Goal: Information Seeking & Learning: Check status

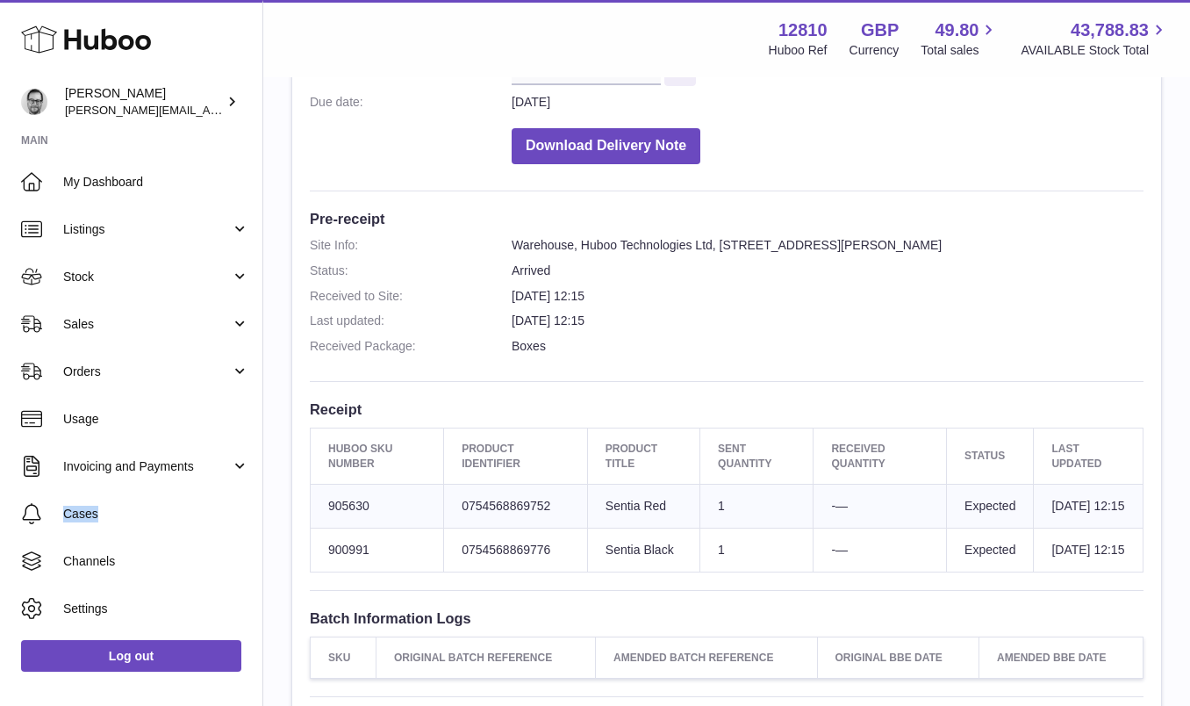
scroll to position [348, 0]
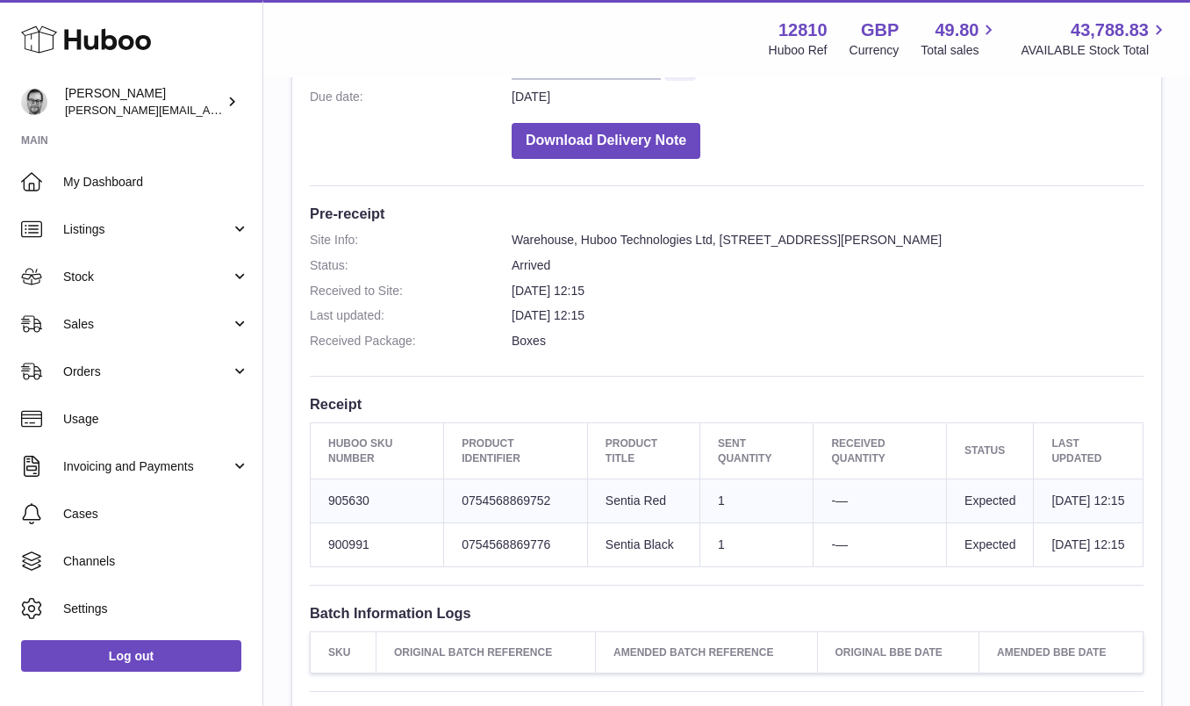
click at [712, 511] on td "Sent Quantity 1" at bounding box center [756, 500] width 113 height 44
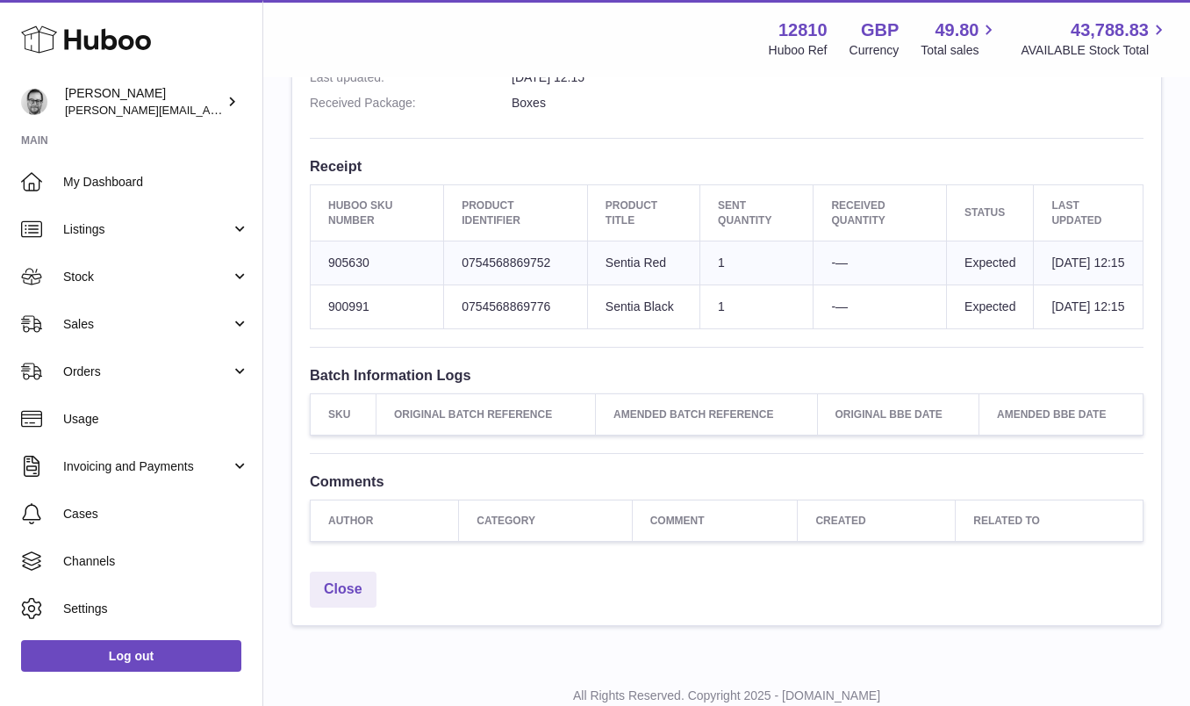
scroll to position [676, 0]
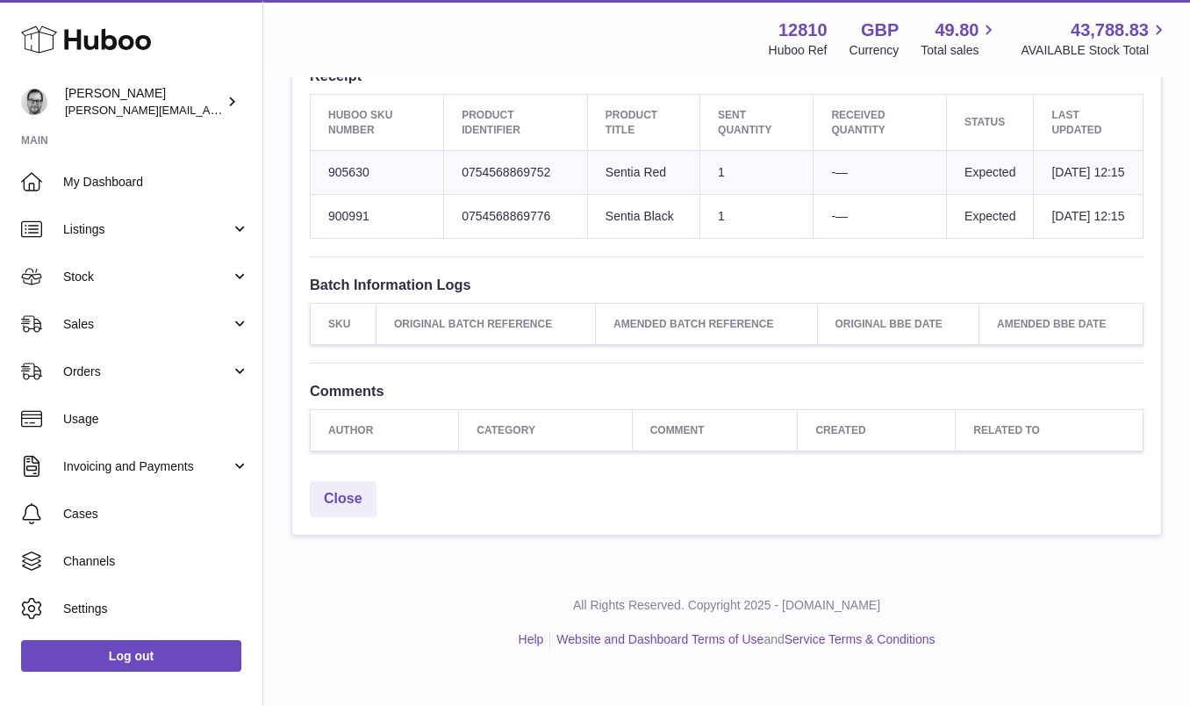
click at [764, 238] on td "Sent Quantity 1" at bounding box center [756, 216] width 113 height 44
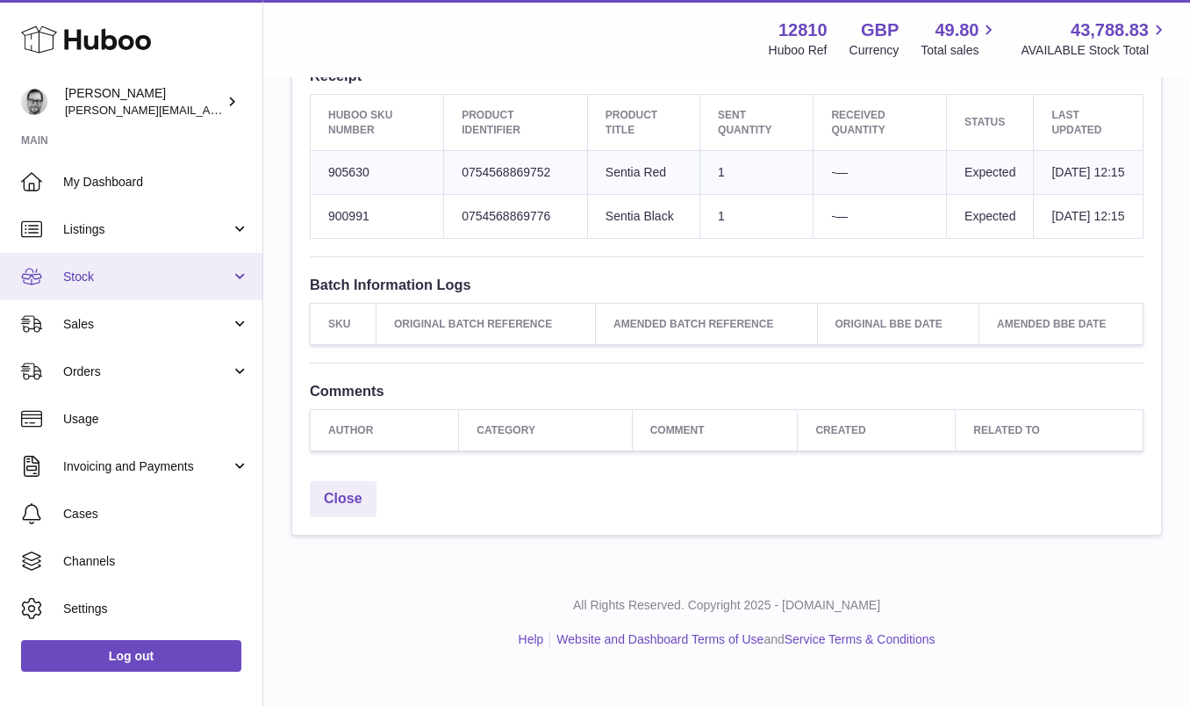
click at [133, 273] on span "Stock" at bounding box center [147, 277] width 168 height 17
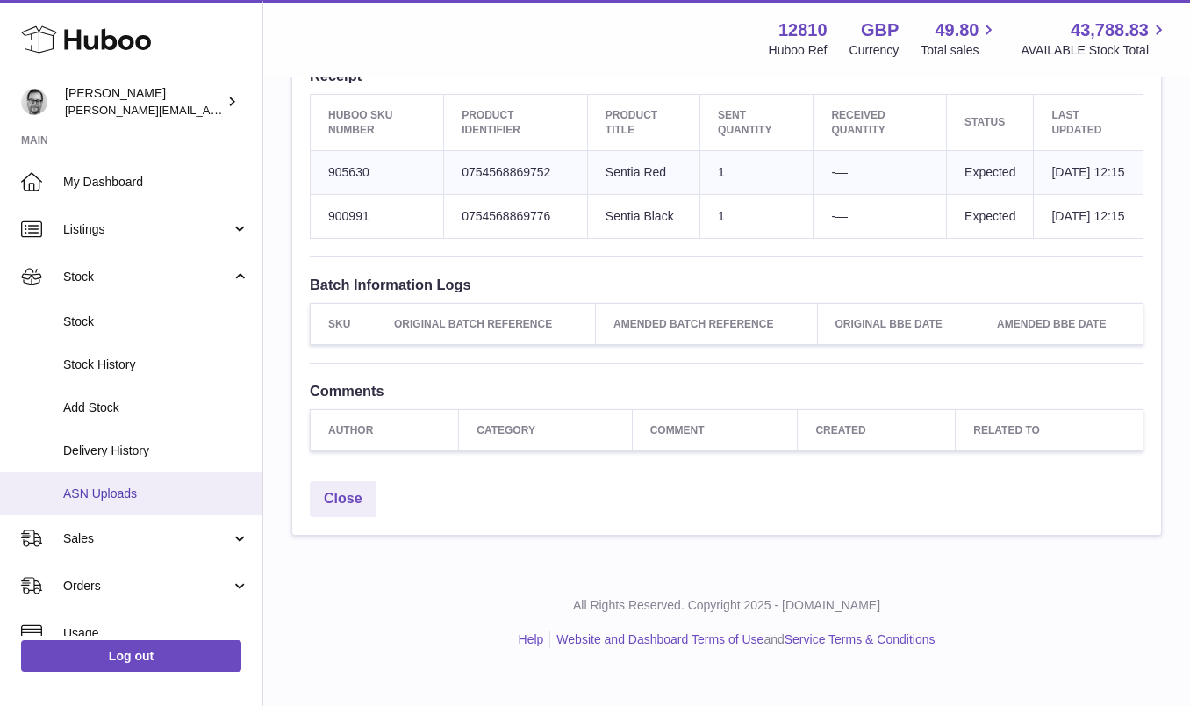
click at [125, 485] on span "ASN Uploads" at bounding box center [156, 493] width 186 height 17
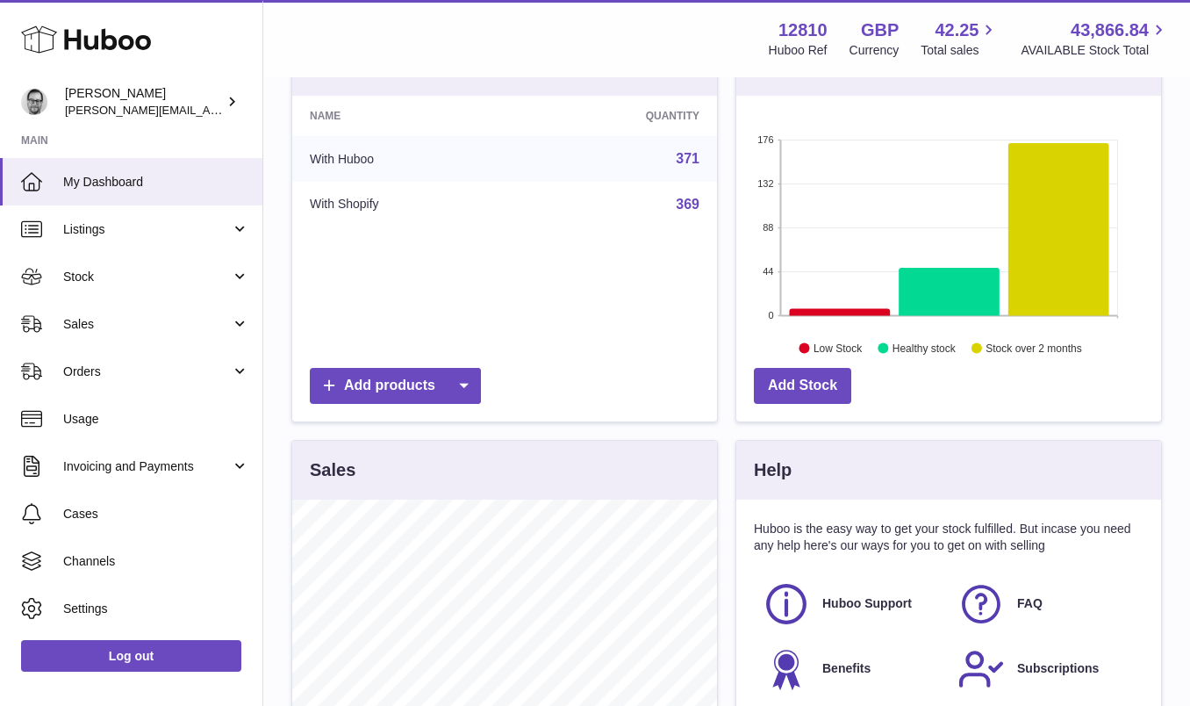
scroll to position [167, 0]
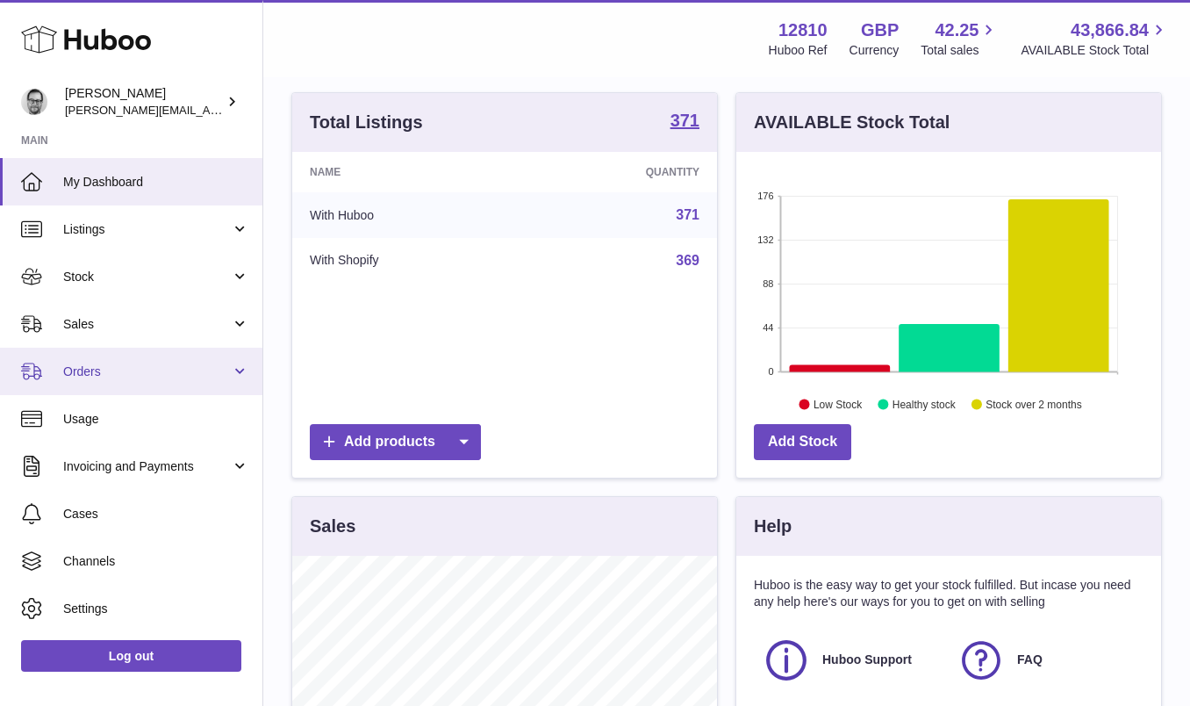
click at [106, 361] on link "Orders" at bounding box center [131, 371] width 262 height 47
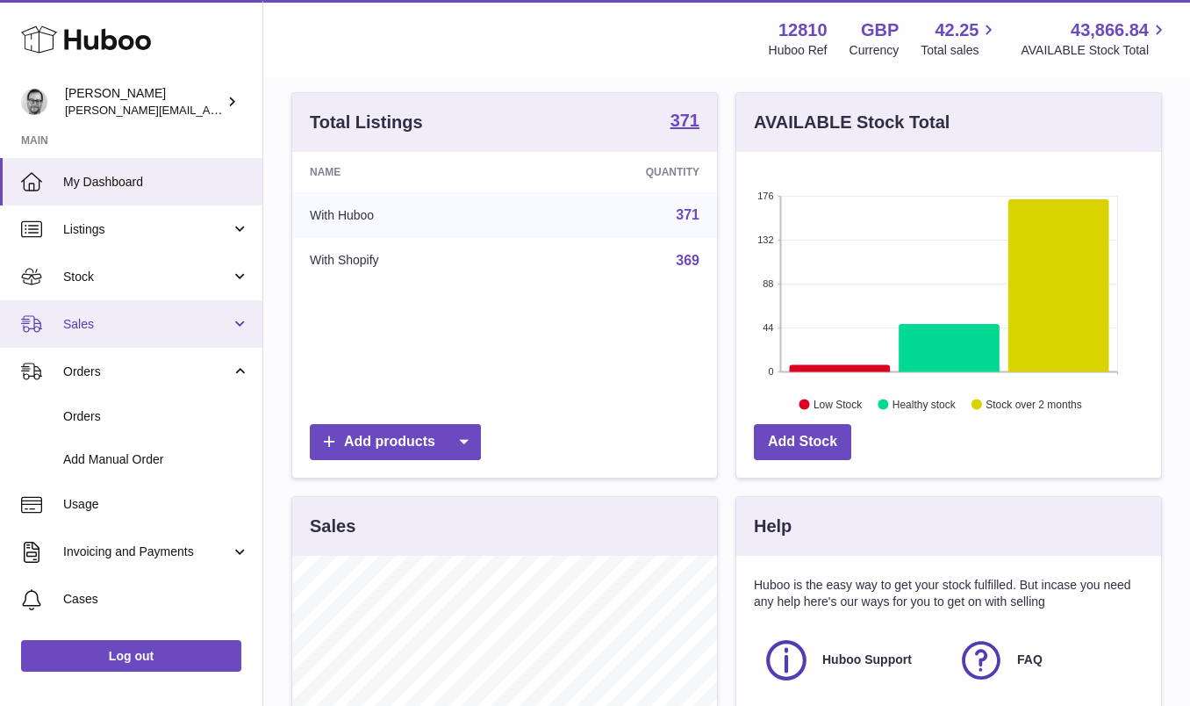
click at [101, 331] on span "Sales" at bounding box center [147, 324] width 168 height 17
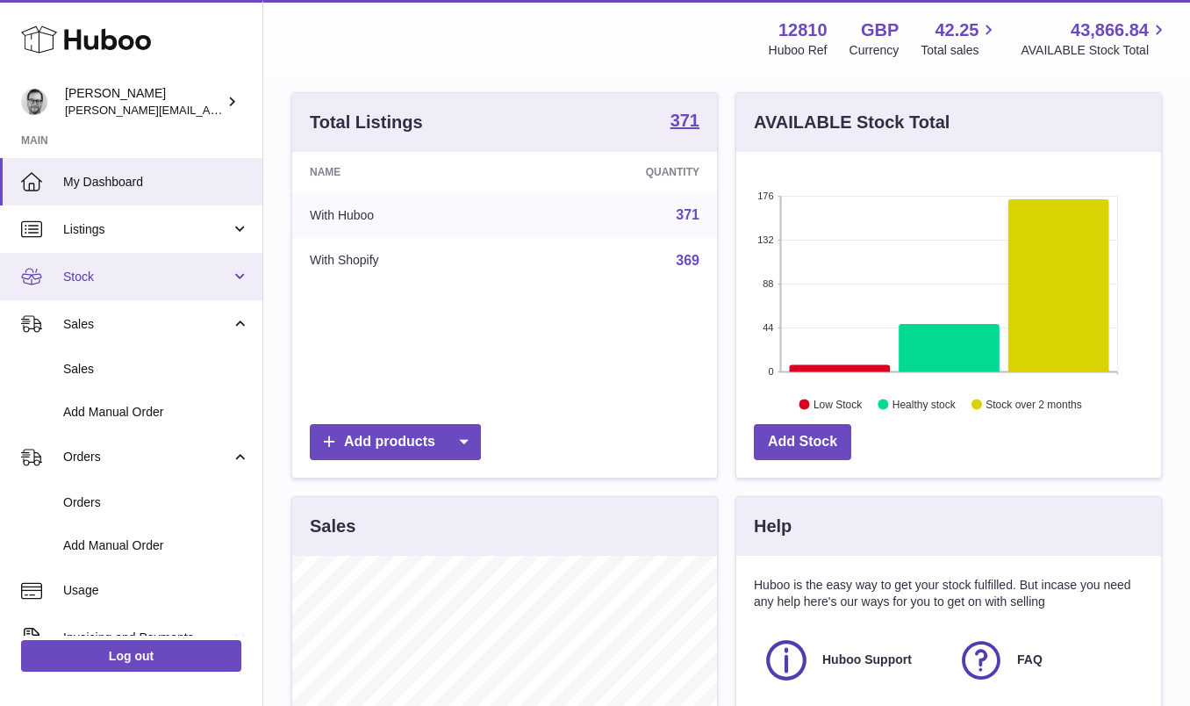
click at [131, 274] on span "Stock" at bounding box center [147, 277] width 168 height 17
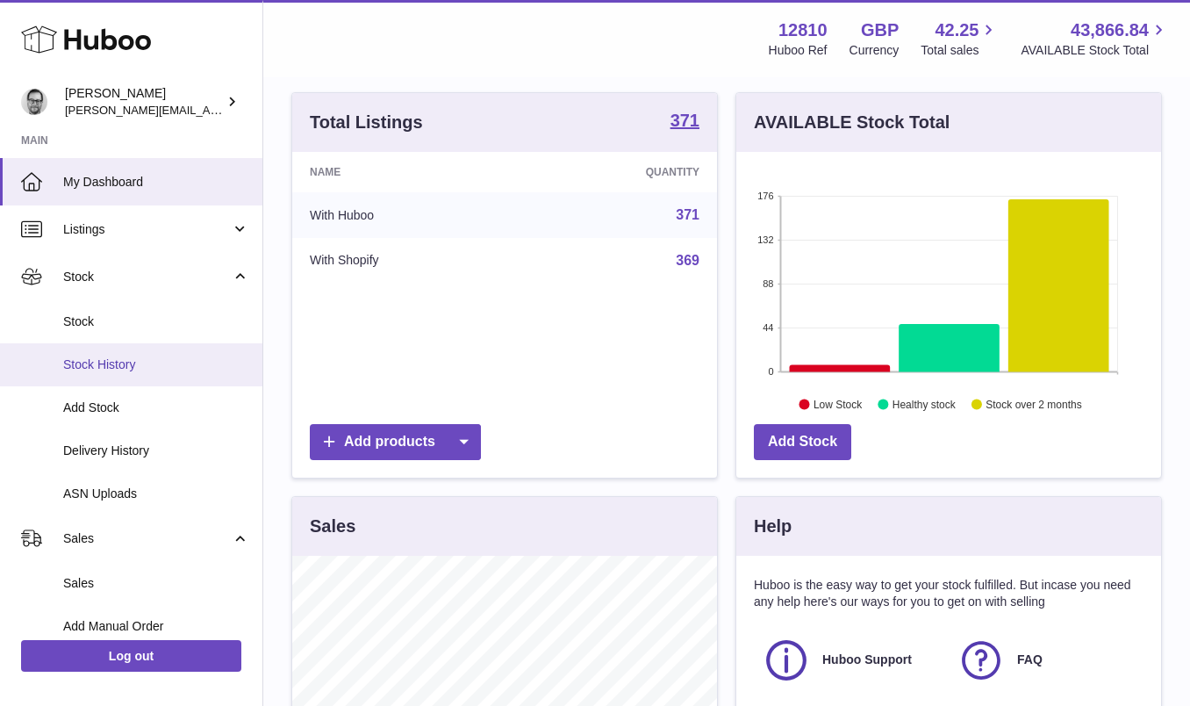
click at [130, 369] on span "Stock History" at bounding box center [156, 364] width 186 height 17
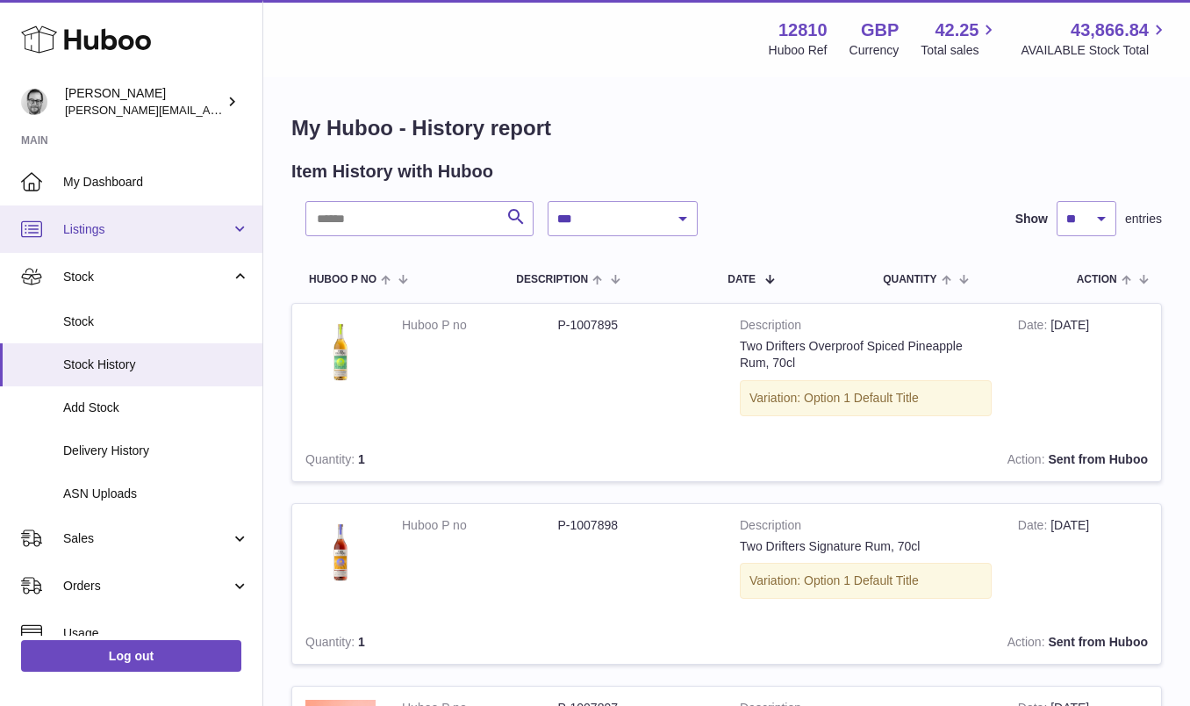
click at [79, 217] on link "Listings" at bounding box center [131, 228] width 262 height 47
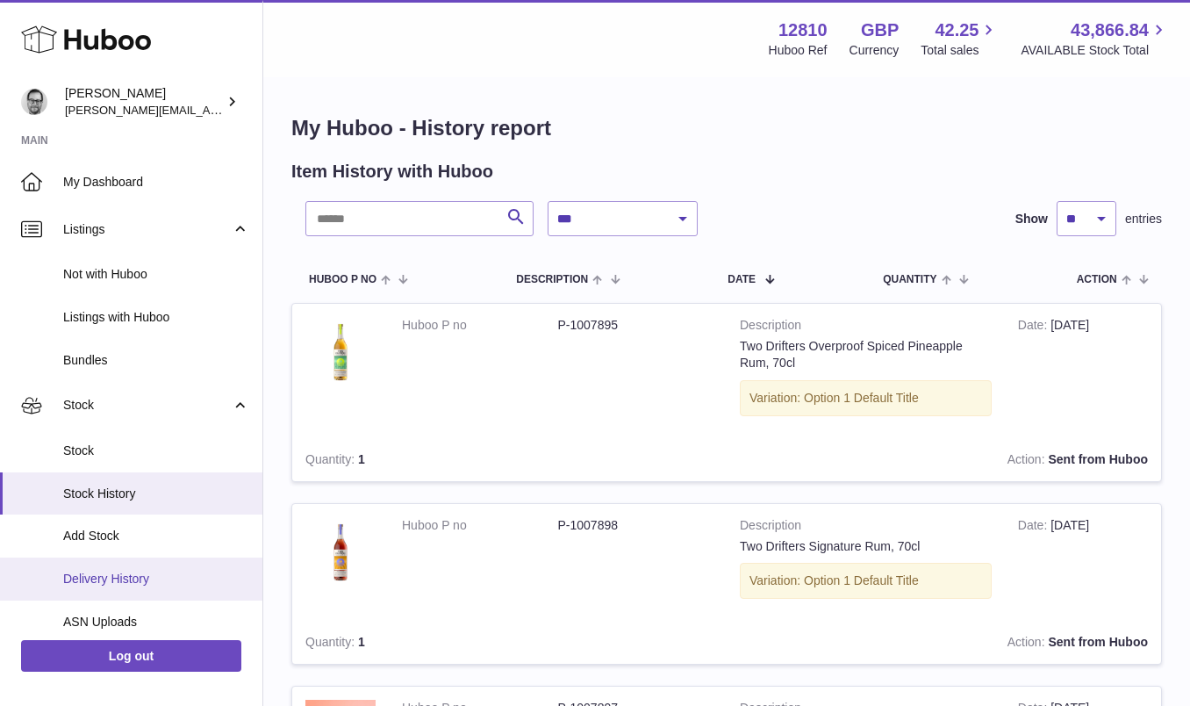
click at [134, 572] on span "Delivery History" at bounding box center [156, 578] width 186 height 17
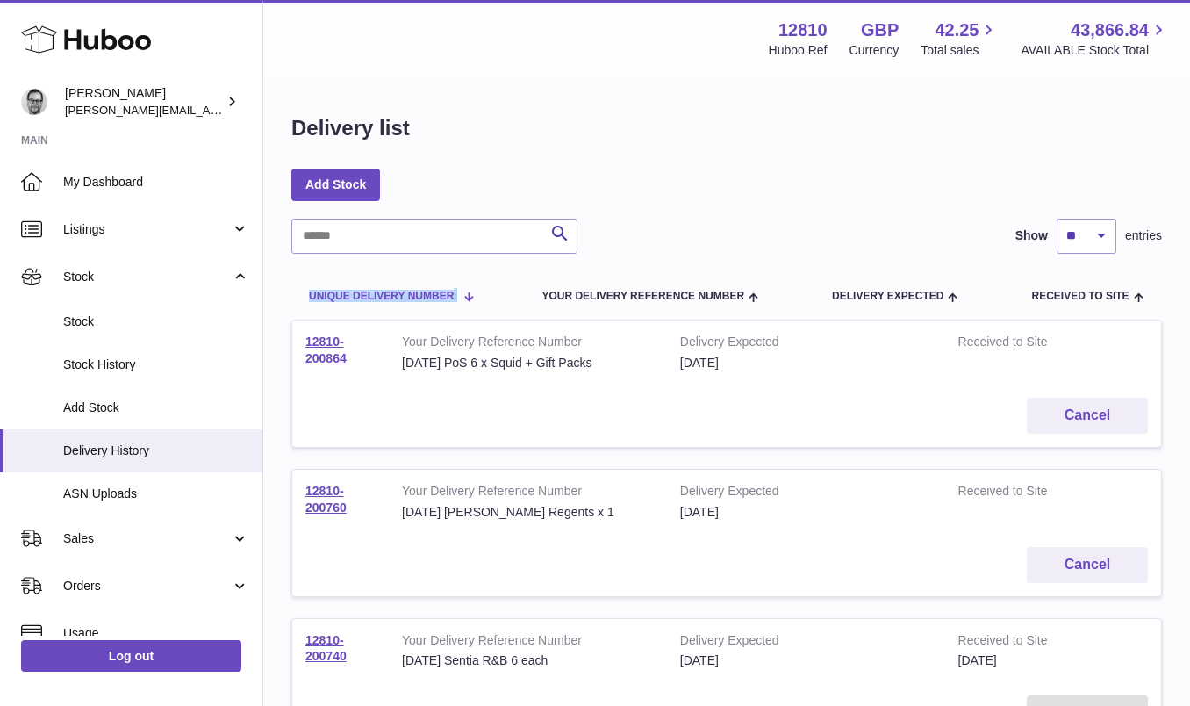
drag, startPoint x: 302, startPoint y: 296, endPoint x: 458, endPoint y: 302, distance: 156.3
click at [458, 302] on th "Unique Delivery Number" at bounding box center [389, 295] width 196 height 49
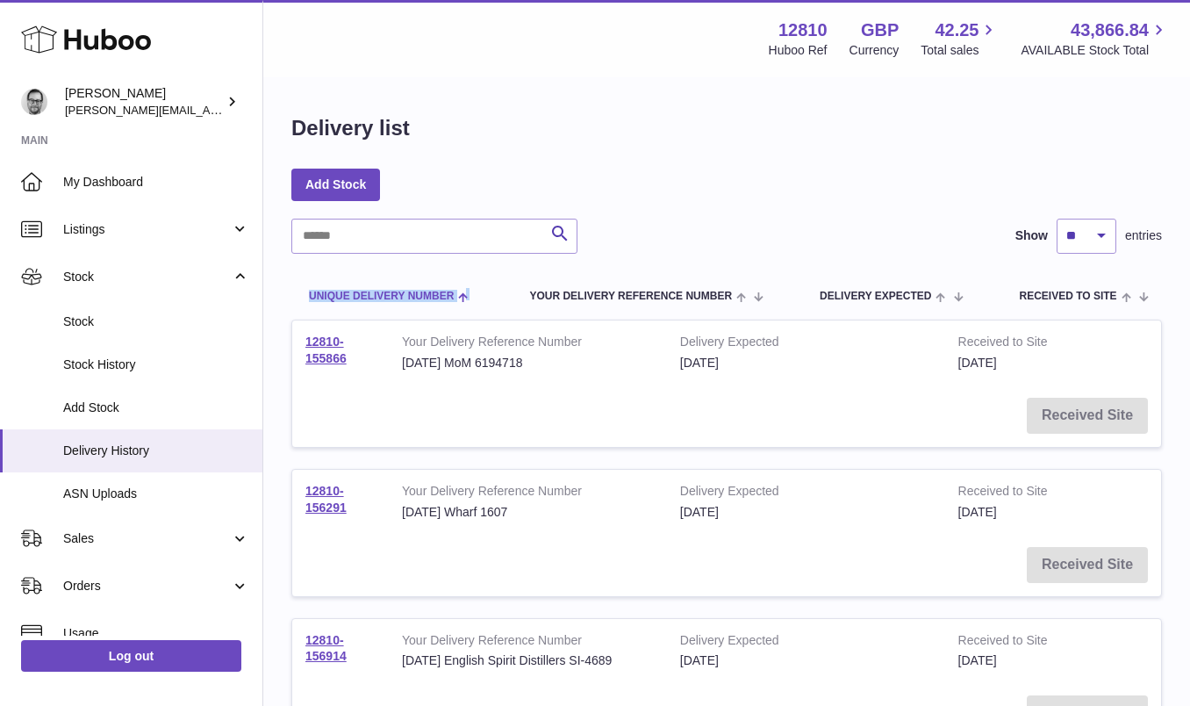
click at [369, 297] on span "Unique Delivery Number" at bounding box center [381, 295] width 145 height 11
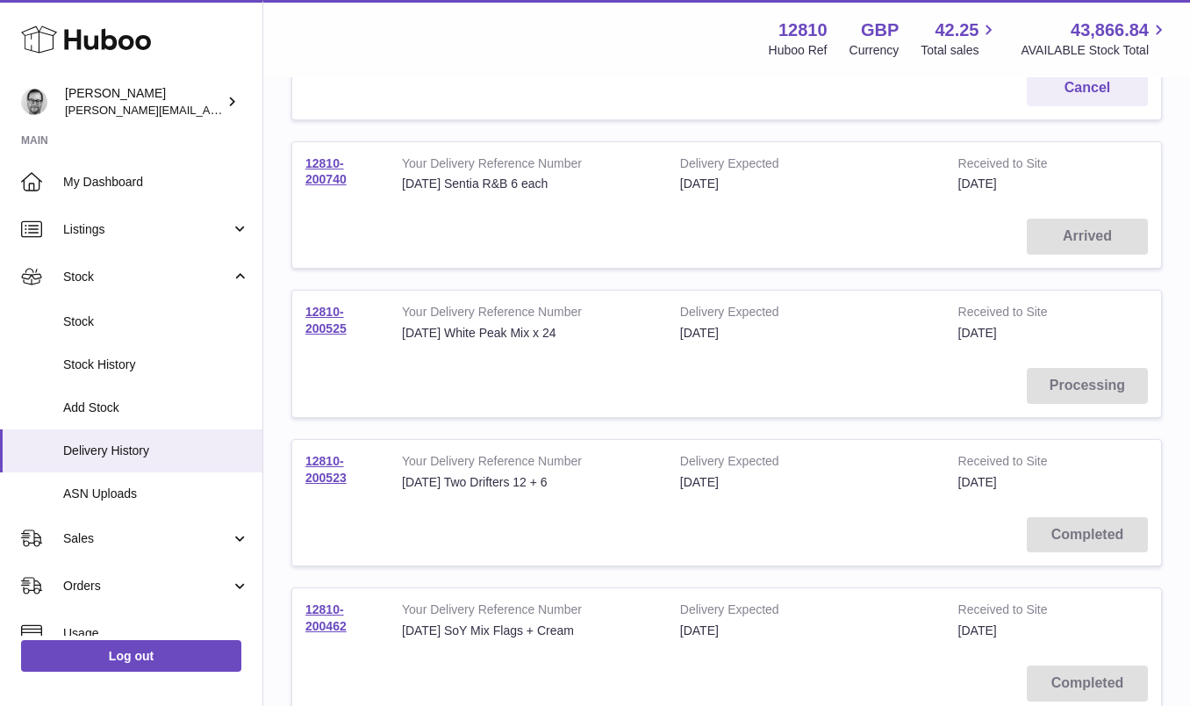
scroll to position [321, 0]
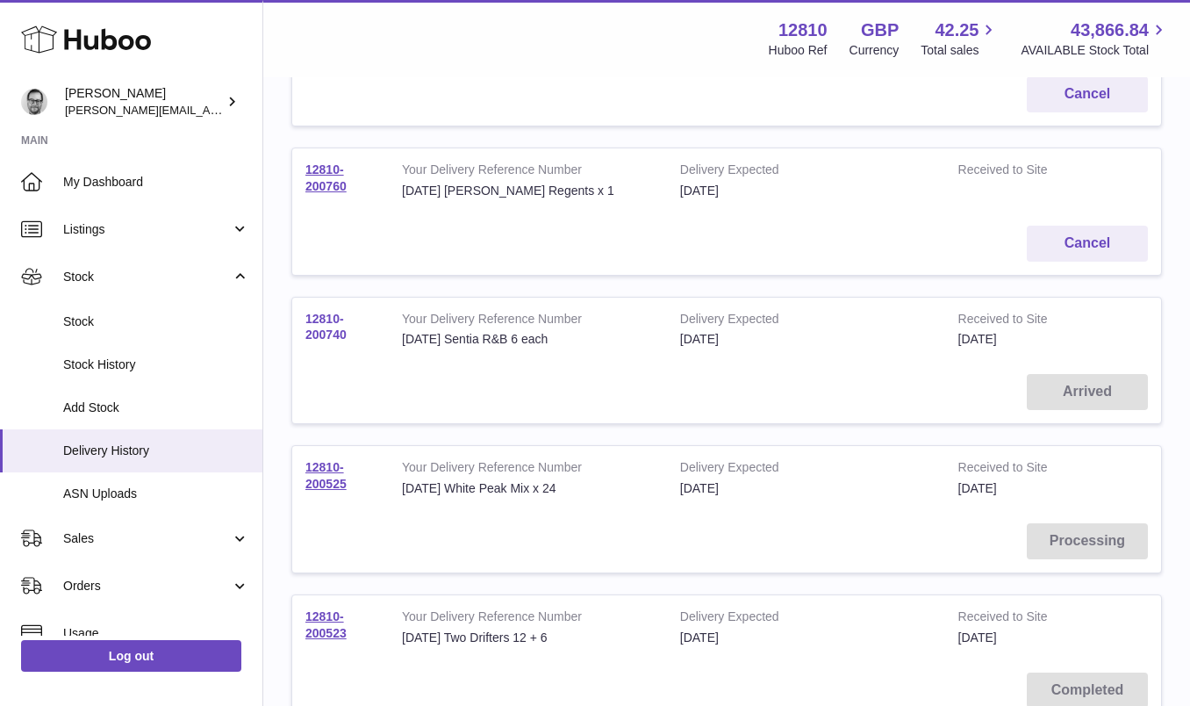
click at [328, 324] on link "12810-200740" at bounding box center [325, 327] width 41 height 31
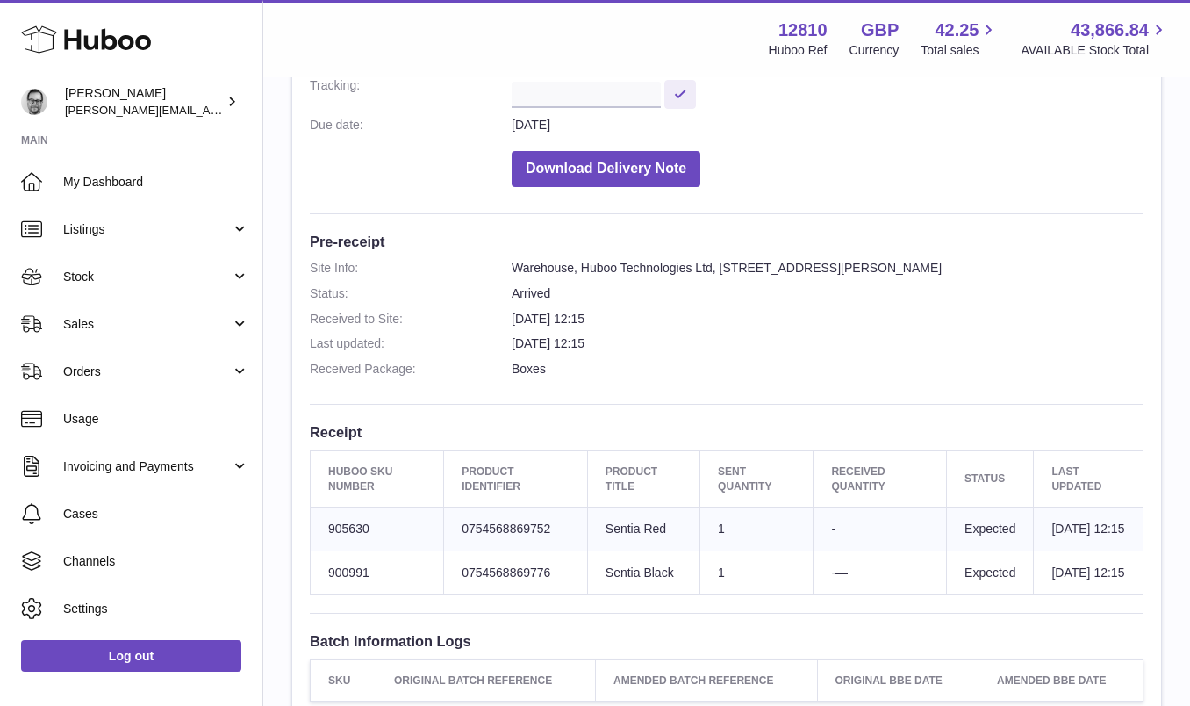
scroll to position [319, 0]
click at [712, 527] on td "Sent Quantity 1" at bounding box center [756, 529] width 113 height 44
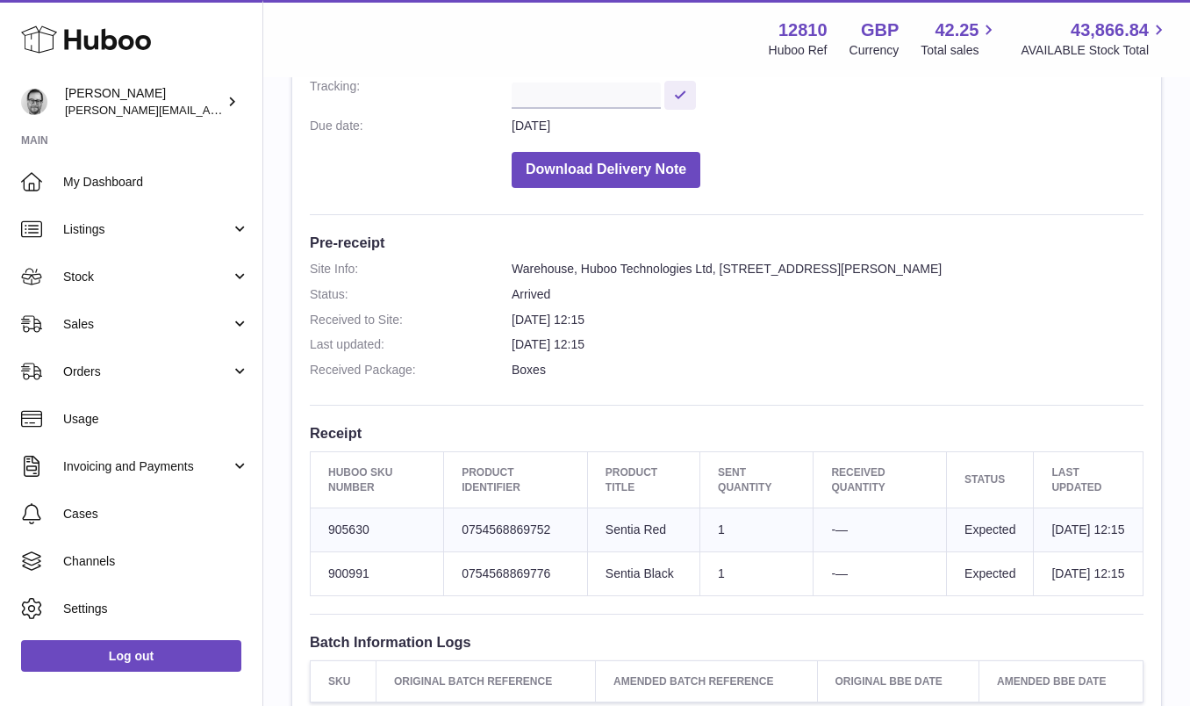
click at [712, 527] on td "Sent Quantity 1" at bounding box center [756, 529] width 113 height 44
click at [1042, 551] on td "29th Sep 2025 12:15" at bounding box center [1089, 529] width 110 height 44
click at [955, 526] on td "Expected" at bounding box center [990, 529] width 87 height 44
click at [859, 530] on td "-—" at bounding box center [879, 529] width 133 height 44
click at [852, 595] on td "-—" at bounding box center [879, 573] width 133 height 44
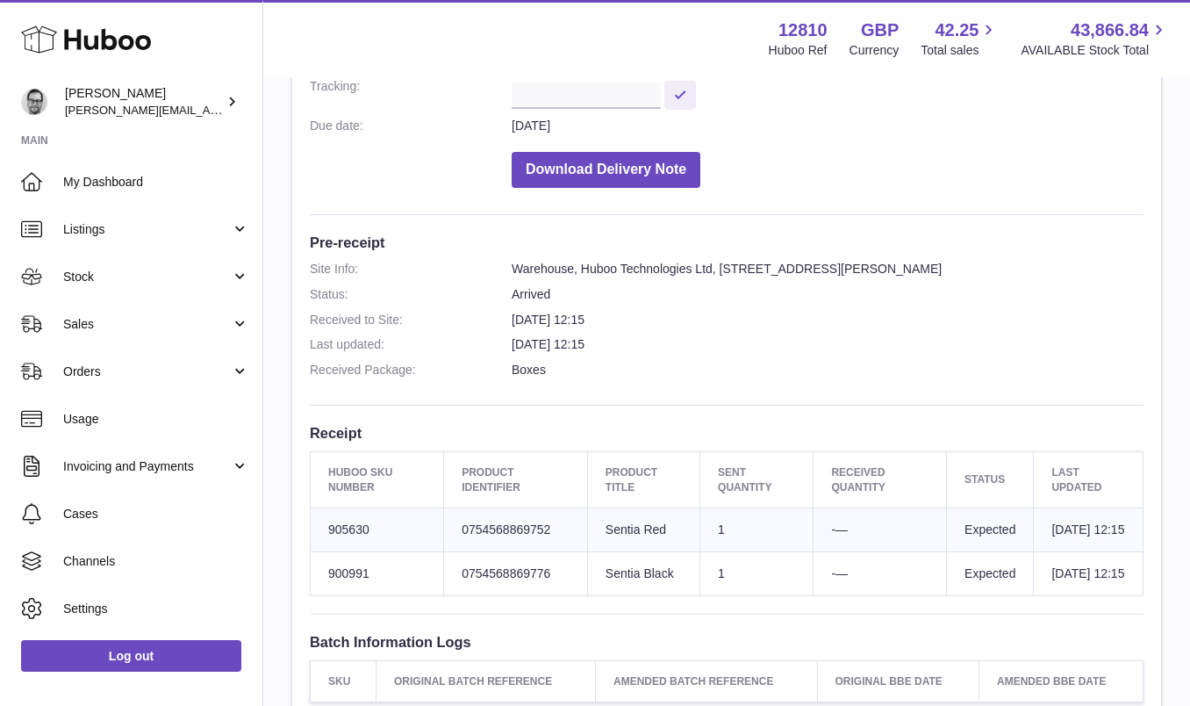
click at [1013, 595] on td "Expected" at bounding box center [990, 573] width 87 height 44
click at [1063, 595] on td "[DATE] 12:15" at bounding box center [1089, 573] width 110 height 44
click at [519, 594] on td "Client Identifier 0754568869776" at bounding box center [516, 573] width 144 height 44
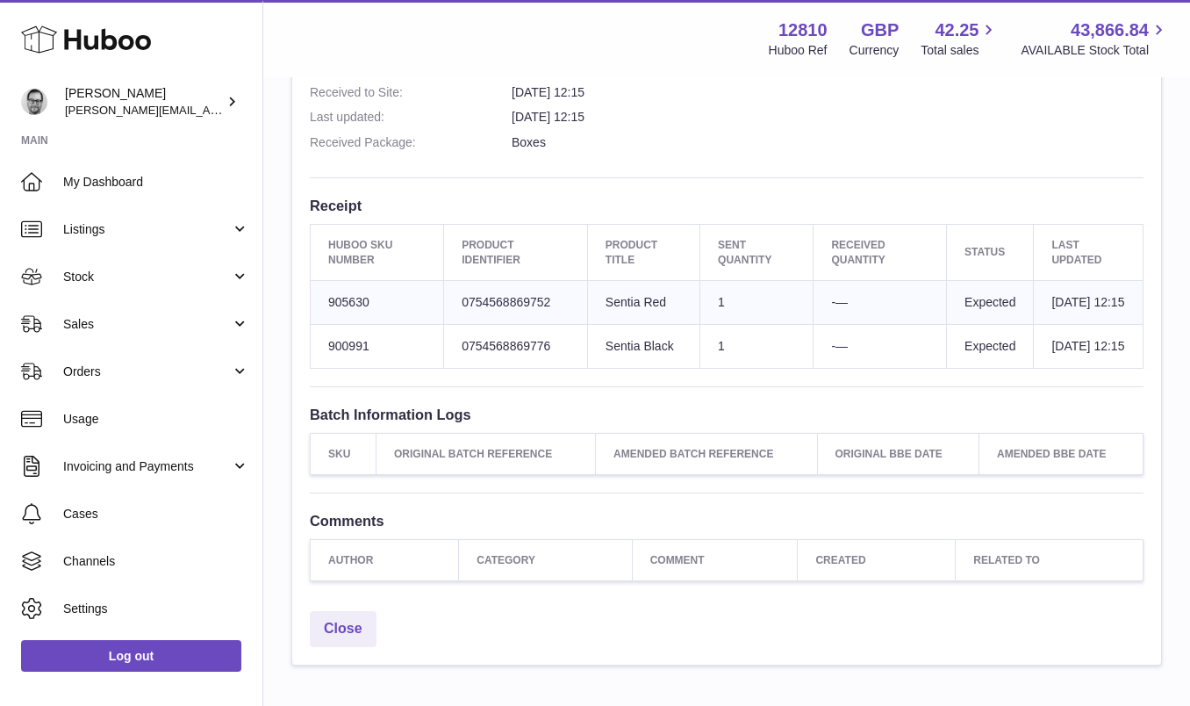
scroll to position [676, 0]
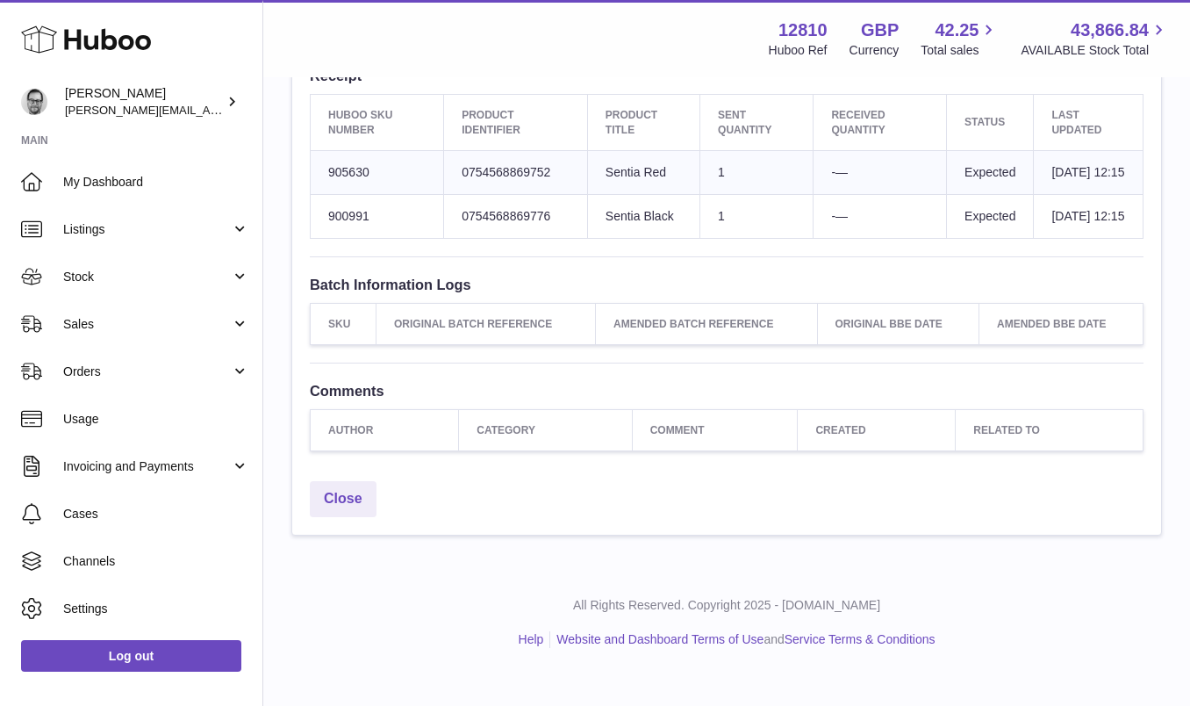
click at [326, 507] on div "Close" at bounding box center [726, 503] width 869 height 62
click at [343, 517] on link "Close" at bounding box center [343, 499] width 67 height 36
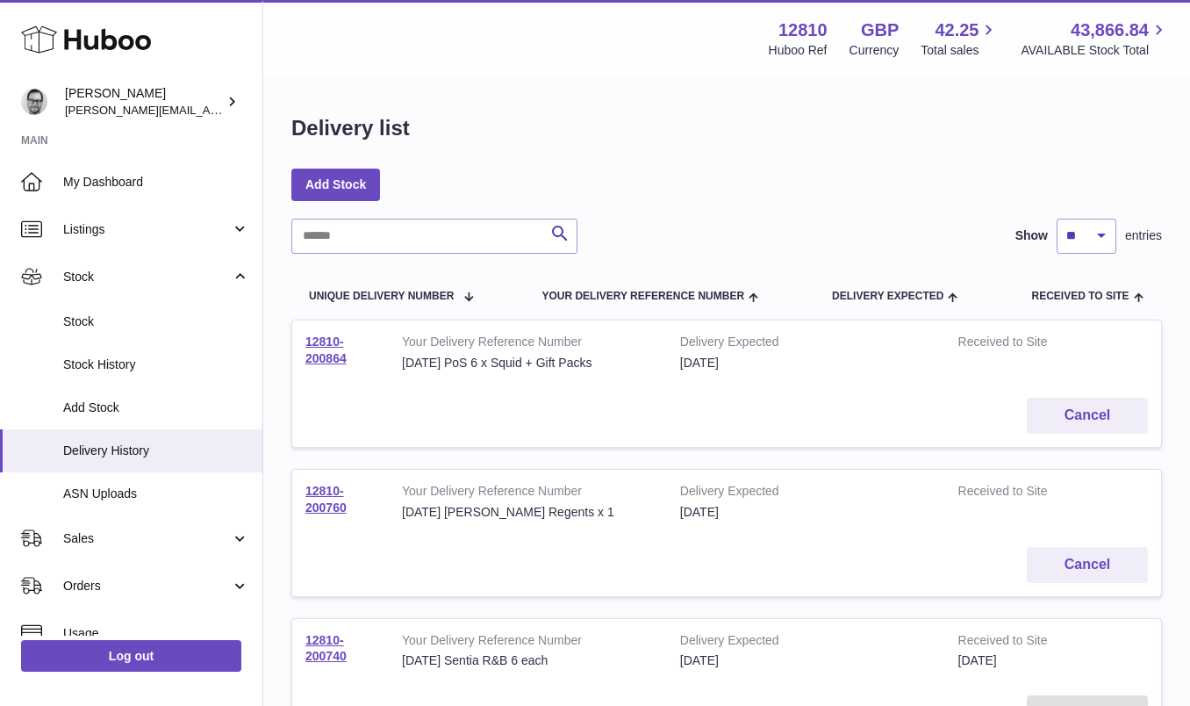
click at [359, 652] on td "12810-200740" at bounding box center [340, 651] width 97 height 64
drag, startPoint x: 359, startPoint y: 652, endPoint x: 305, endPoint y: 636, distance: 55.8
click at [305, 636] on td "12810-200740" at bounding box center [340, 651] width 97 height 64
copy tr "12810-200740"
click at [323, 639] on link "12810-200740" at bounding box center [325, 648] width 41 height 31
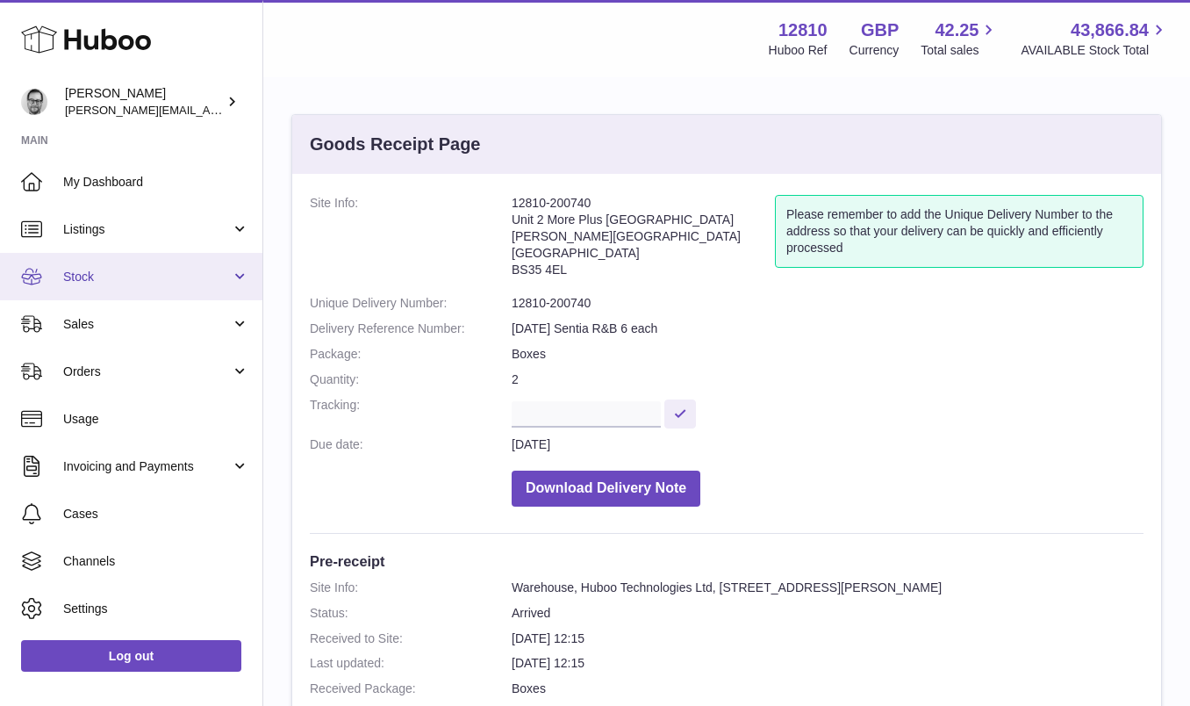
click at [103, 284] on link "Stock" at bounding box center [131, 276] width 262 height 47
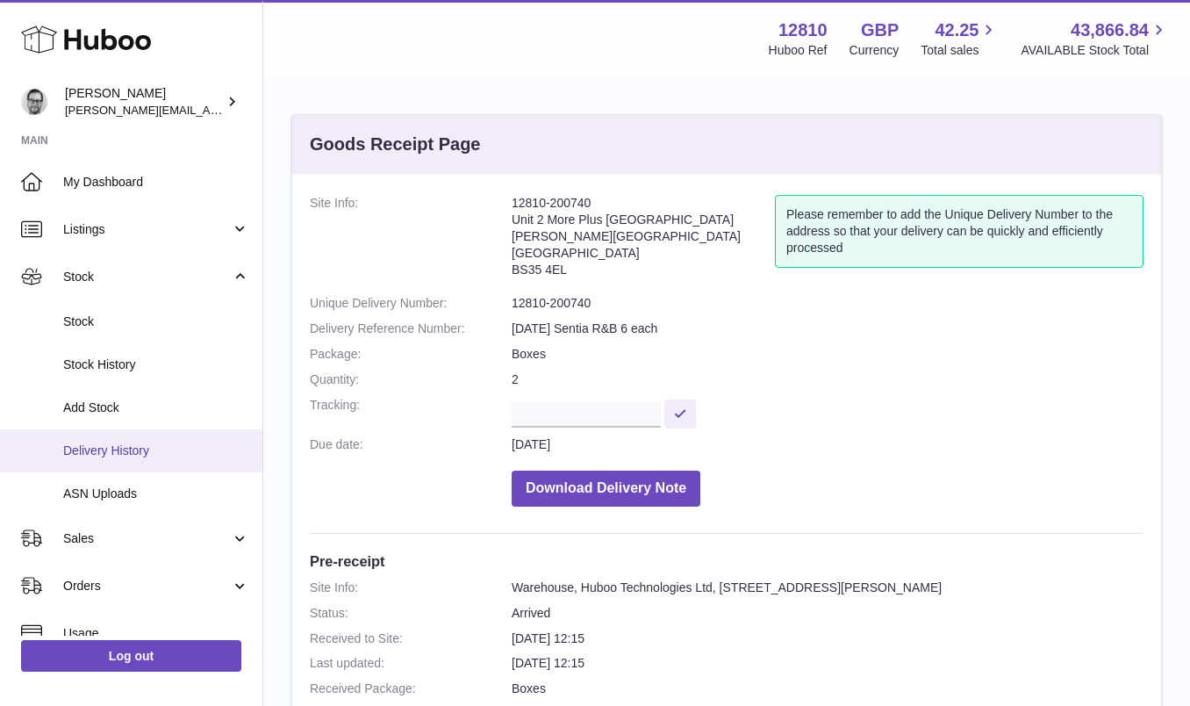
click at [101, 455] on span "Delivery History" at bounding box center [156, 450] width 186 height 17
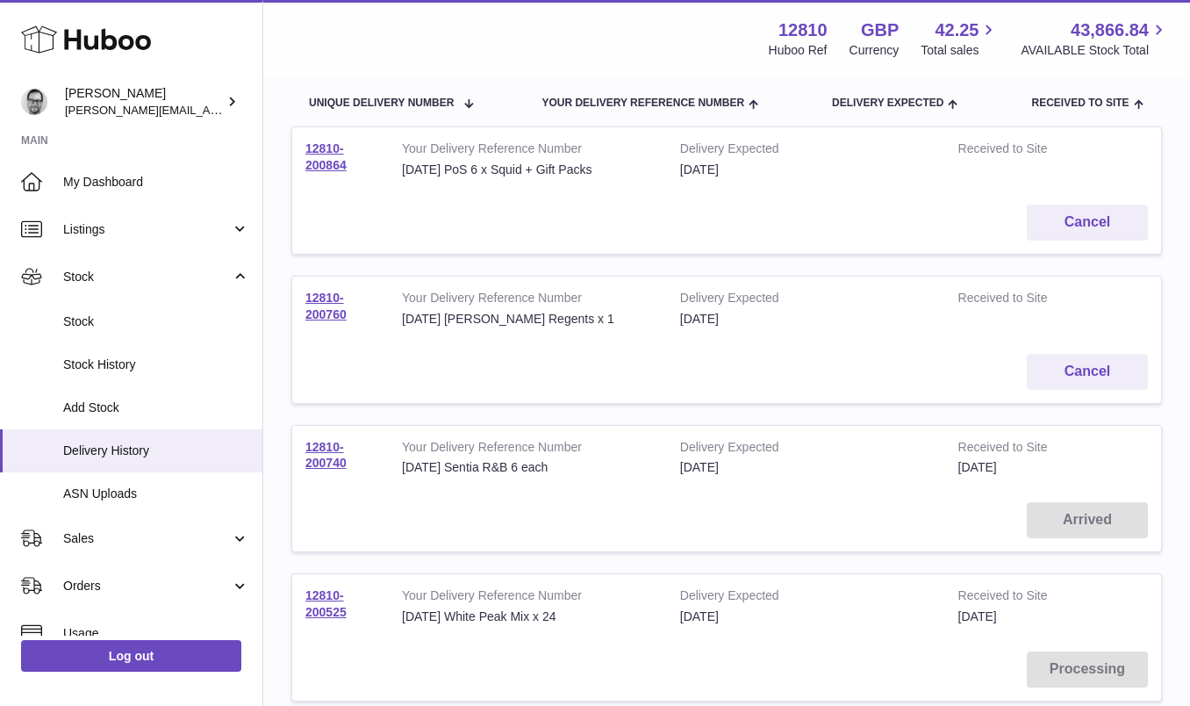
scroll to position [195, 0]
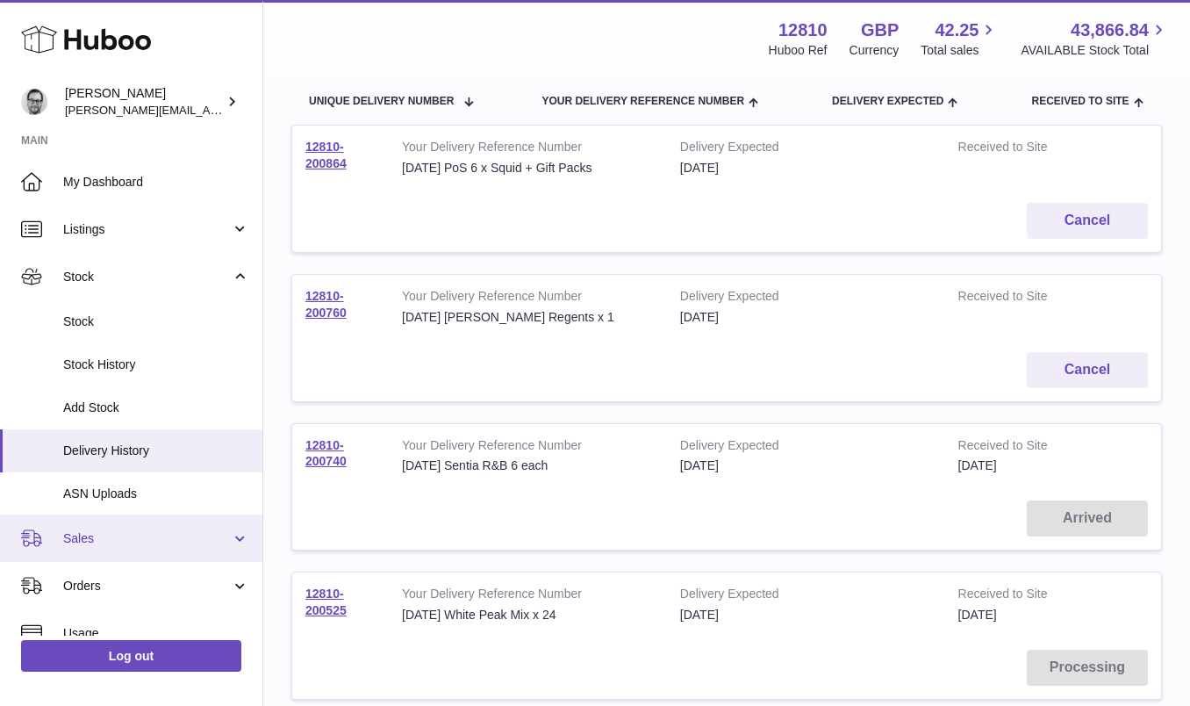
click at [126, 543] on span "Sales" at bounding box center [147, 538] width 168 height 17
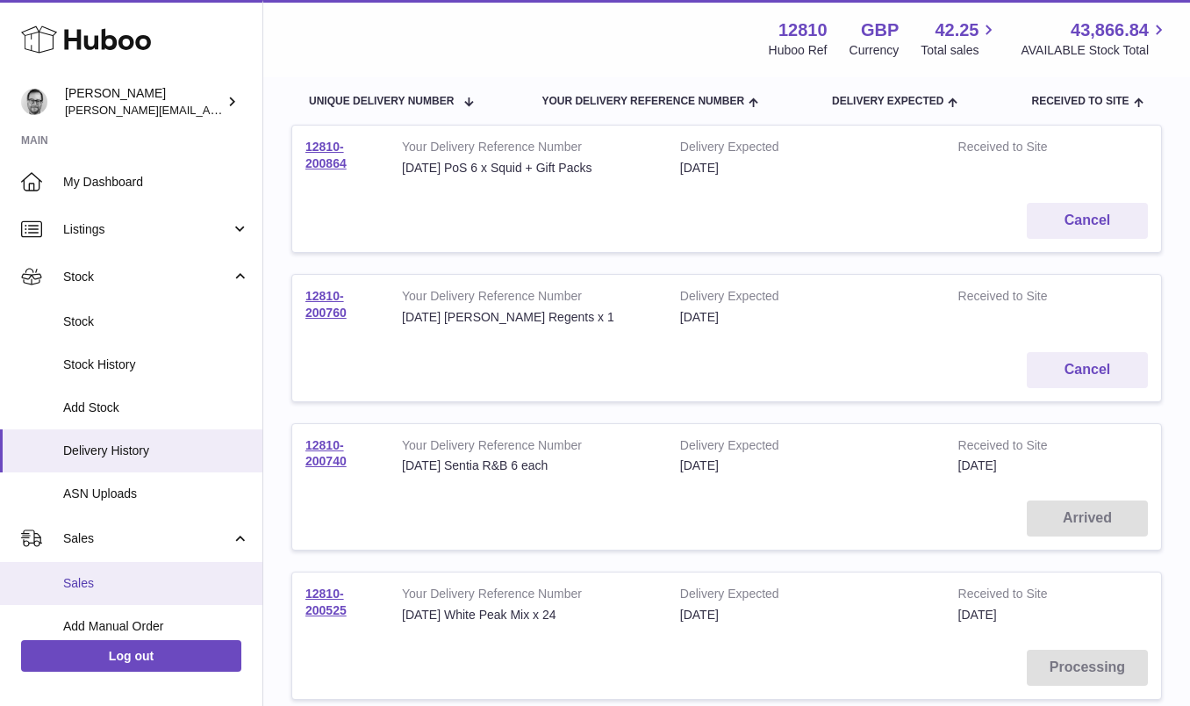
click at [121, 586] on span "Sales" at bounding box center [156, 583] width 186 height 17
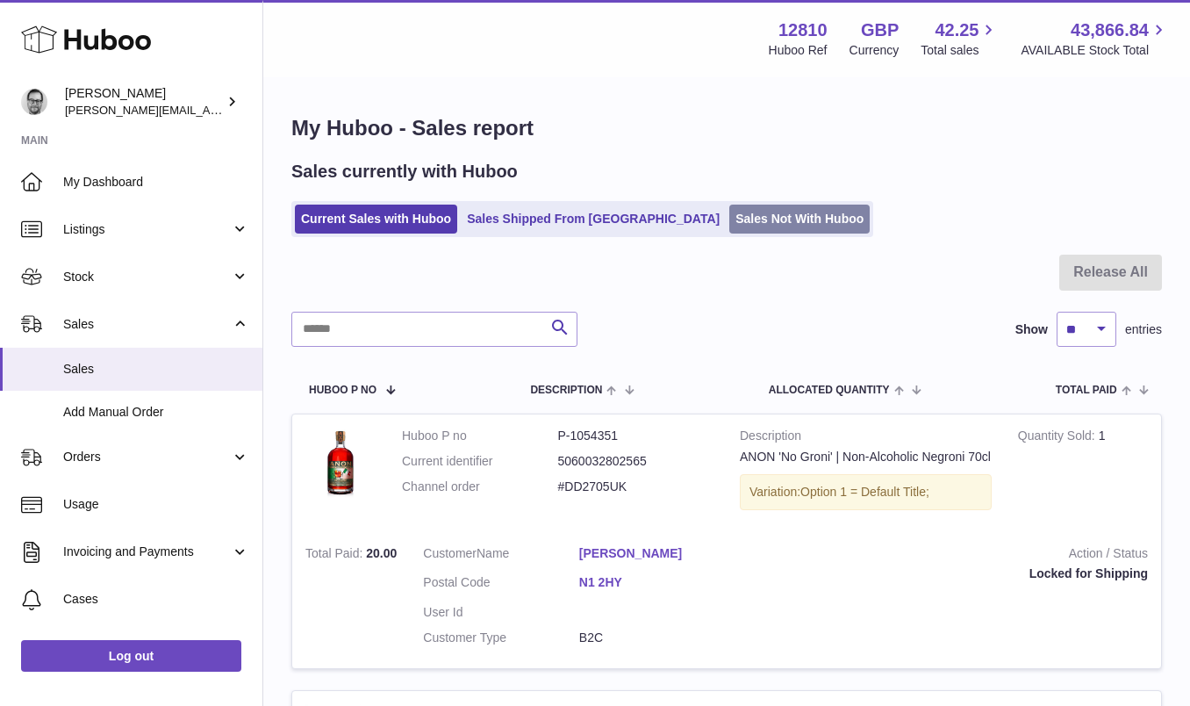
click at [743, 211] on link "Sales Not With Huboo" at bounding box center [799, 218] width 140 height 29
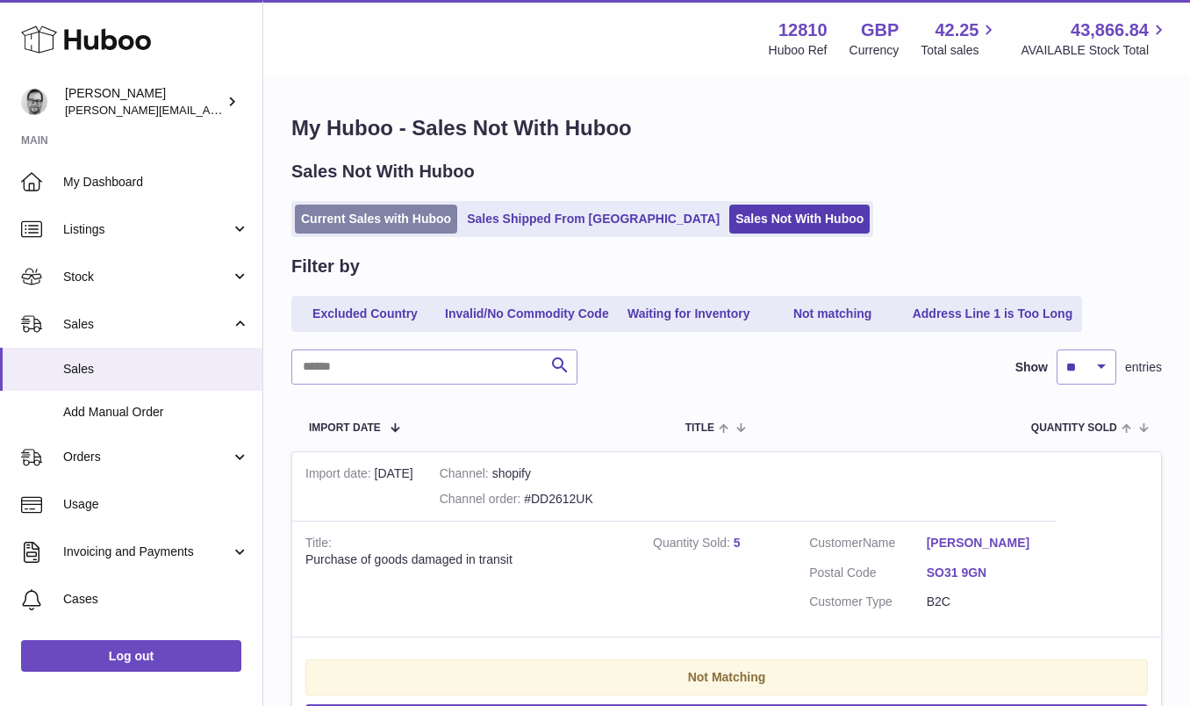
click at [360, 211] on link "Current Sales with Huboo" at bounding box center [376, 218] width 162 height 29
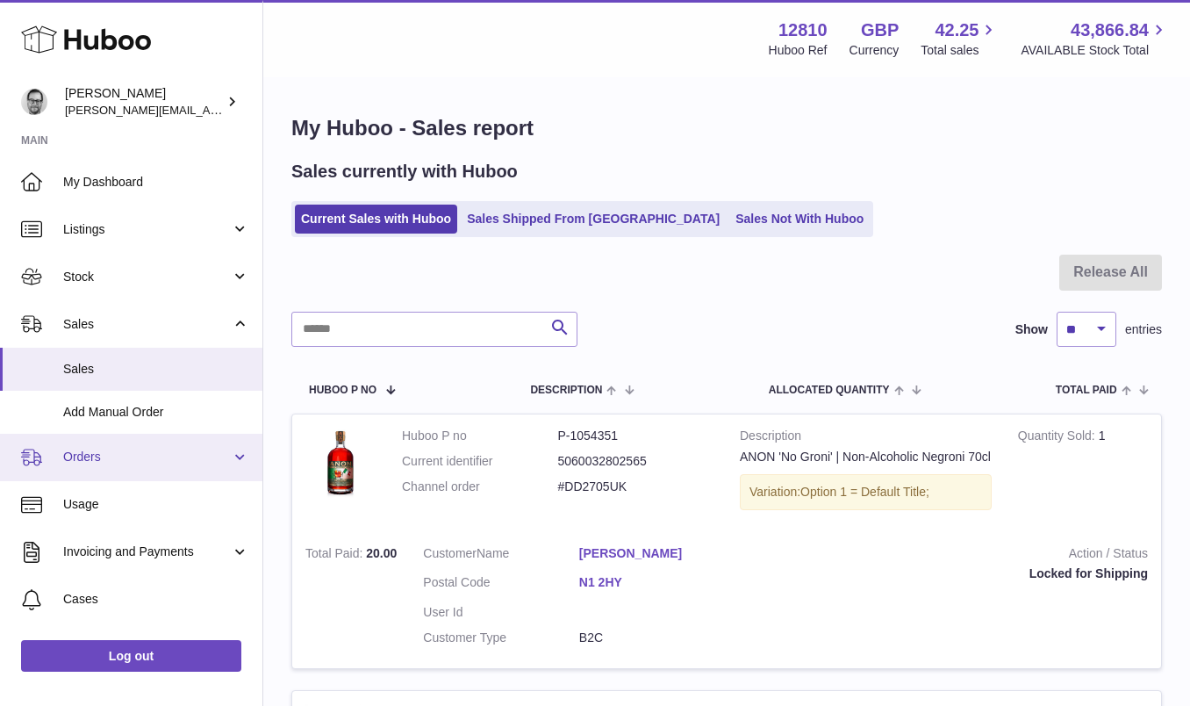
click at [97, 462] on span "Orders" at bounding box center [147, 456] width 168 height 17
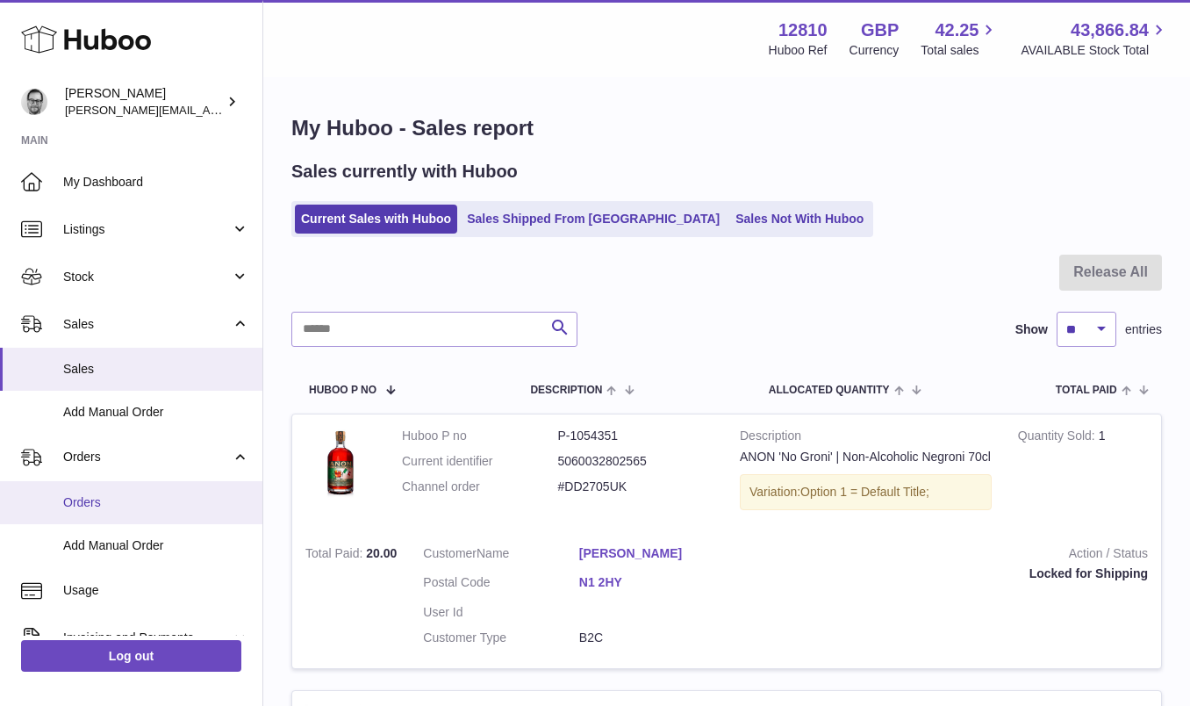
click at [95, 508] on span "Orders" at bounding box center [156, 502] width 186 height 17
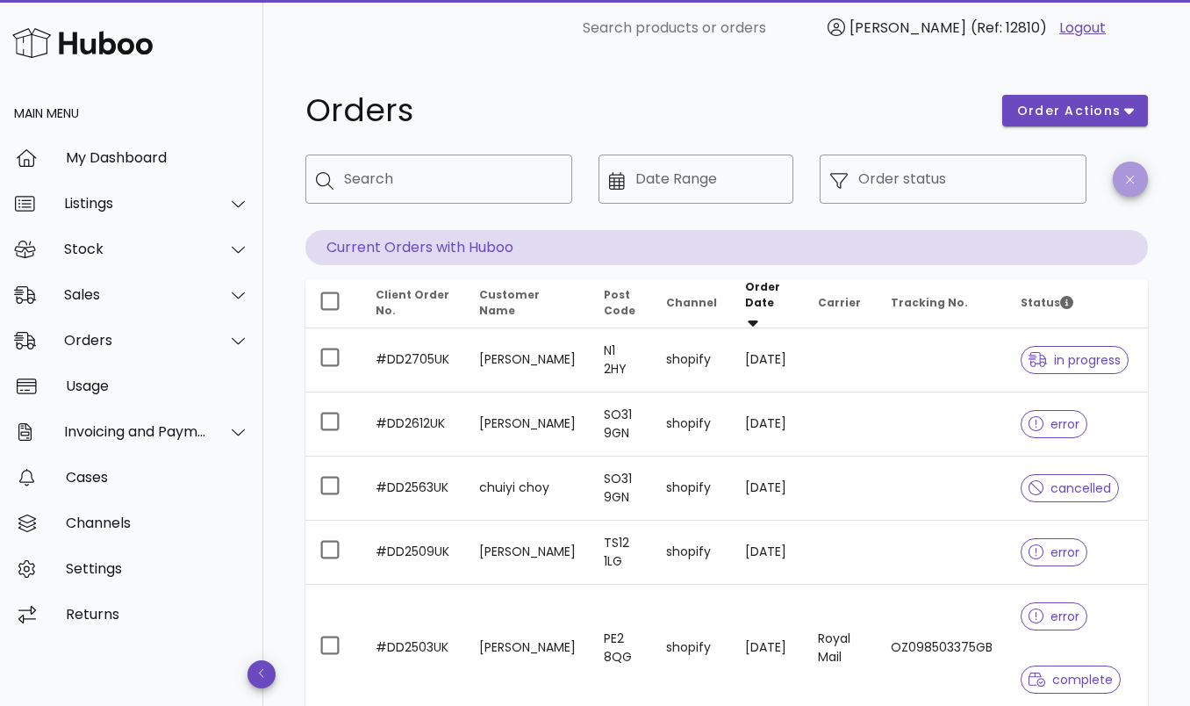
click at [1129, 175] on icon "button" at bounding box center [1130, 179] width 8 height 13
click at [102, 297] on div "Sales" at bounding box center [135, 294] width 143 height 17
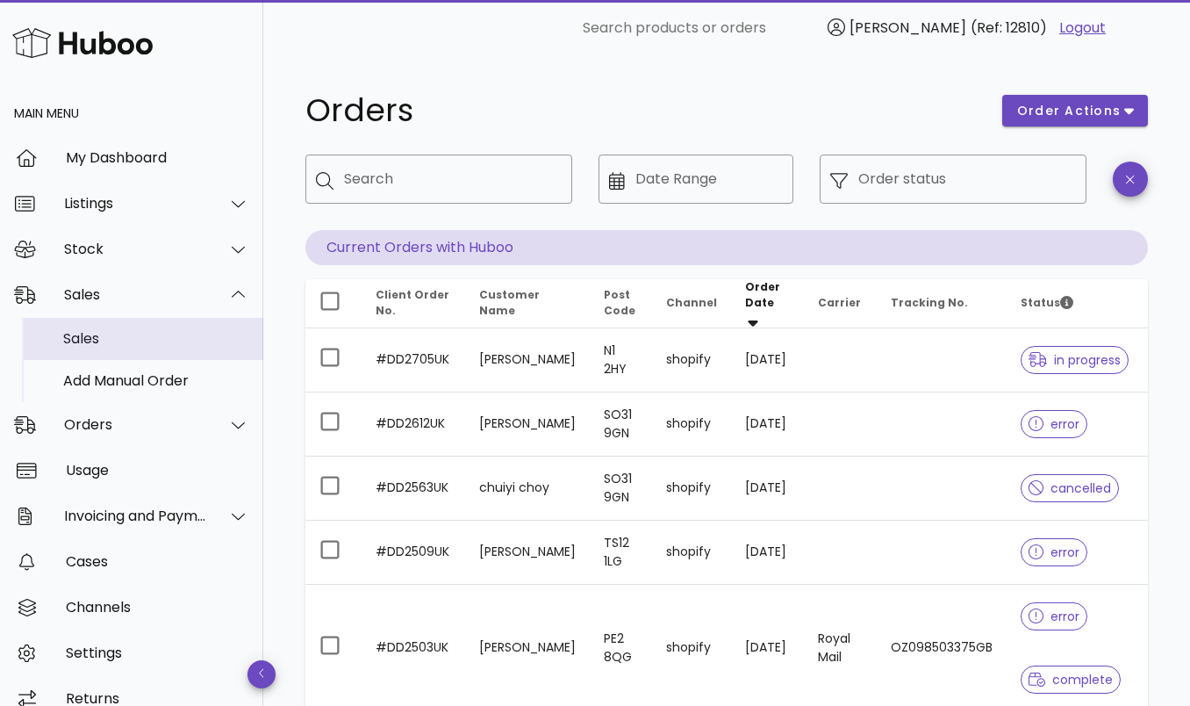
click at [111, 351] on div "Sales" at bounding box center [156, 338] width 186 height 38
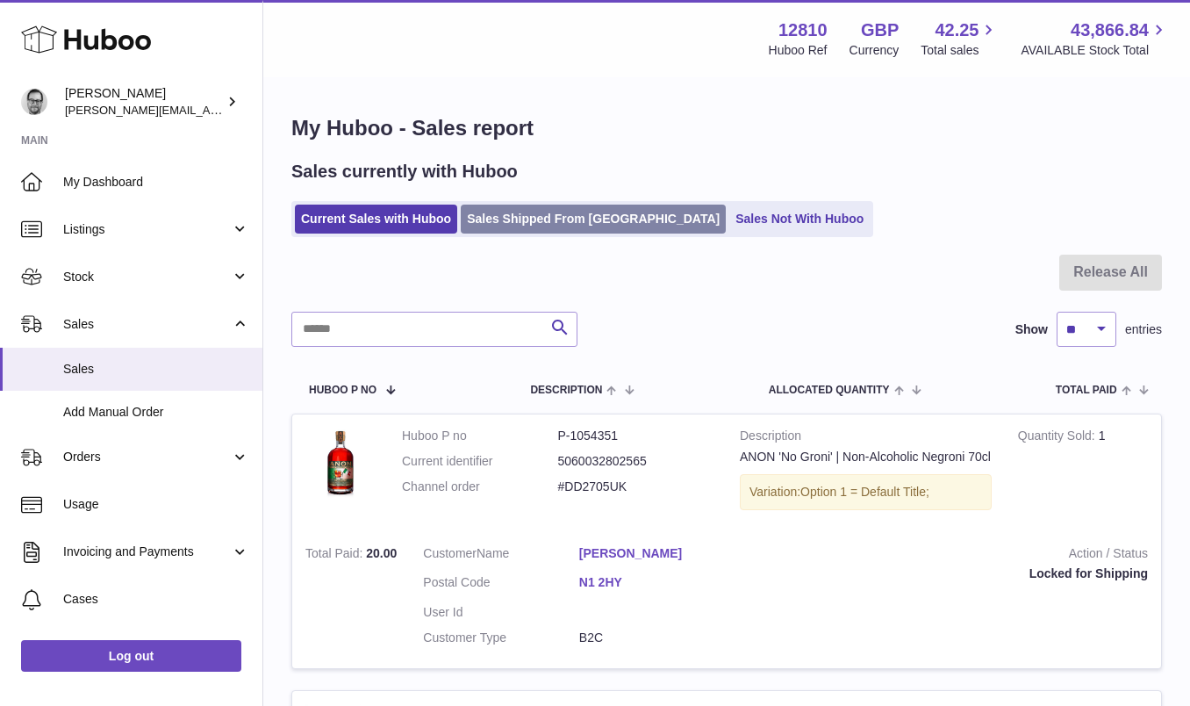
click at [569, 222] on link "Sales Shipped From [GEOGRAPHIC_DATA]" at bounding box center [593, 218] width 265 height 29
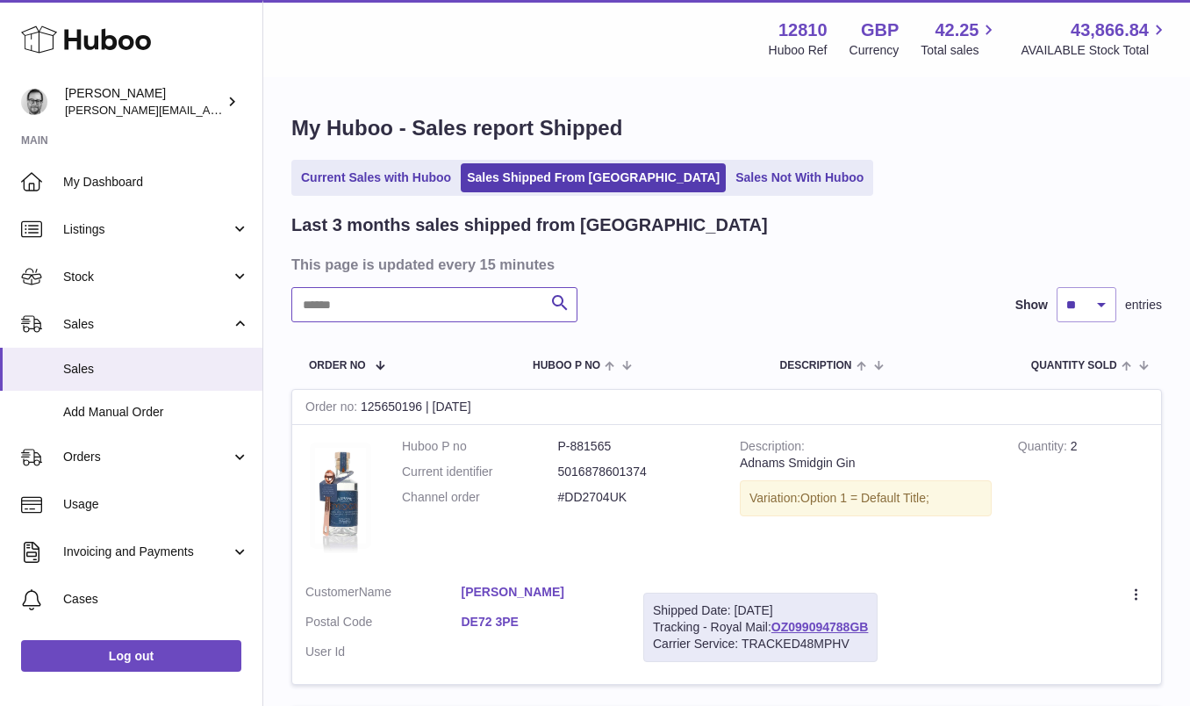
click at [462, 310] on input "text" at bounding box center [434, 304] width 286 height 35
type input "*********"
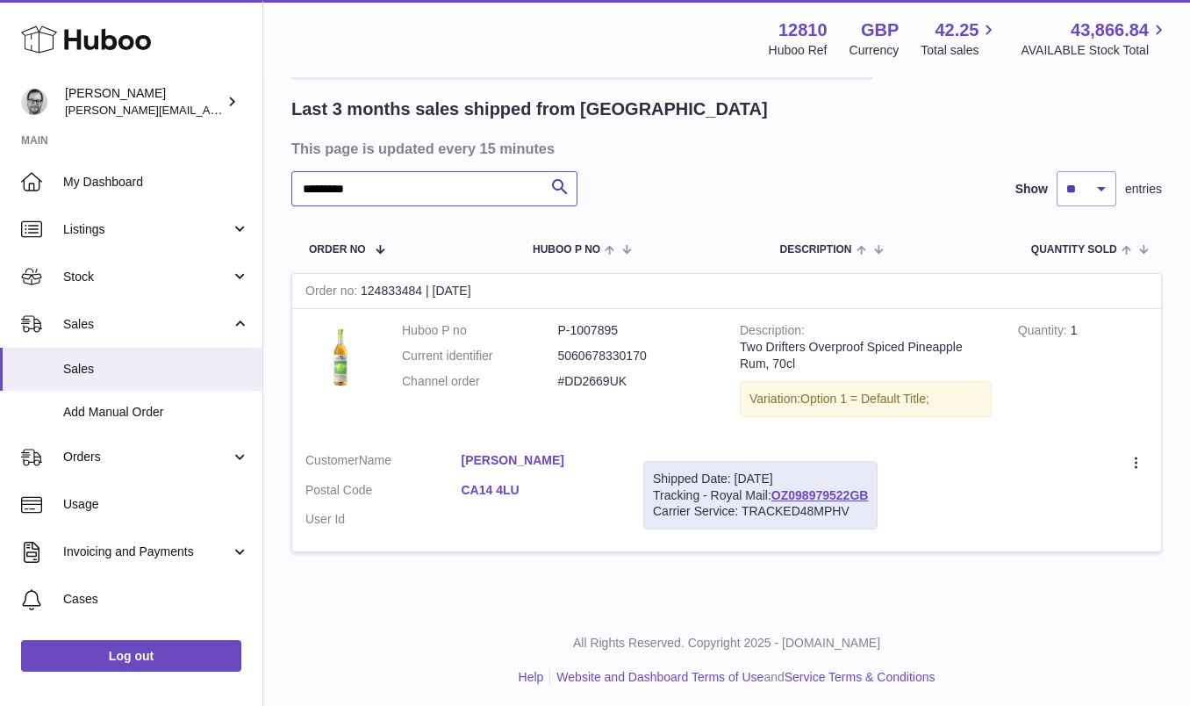
scroll to position [122, 0]
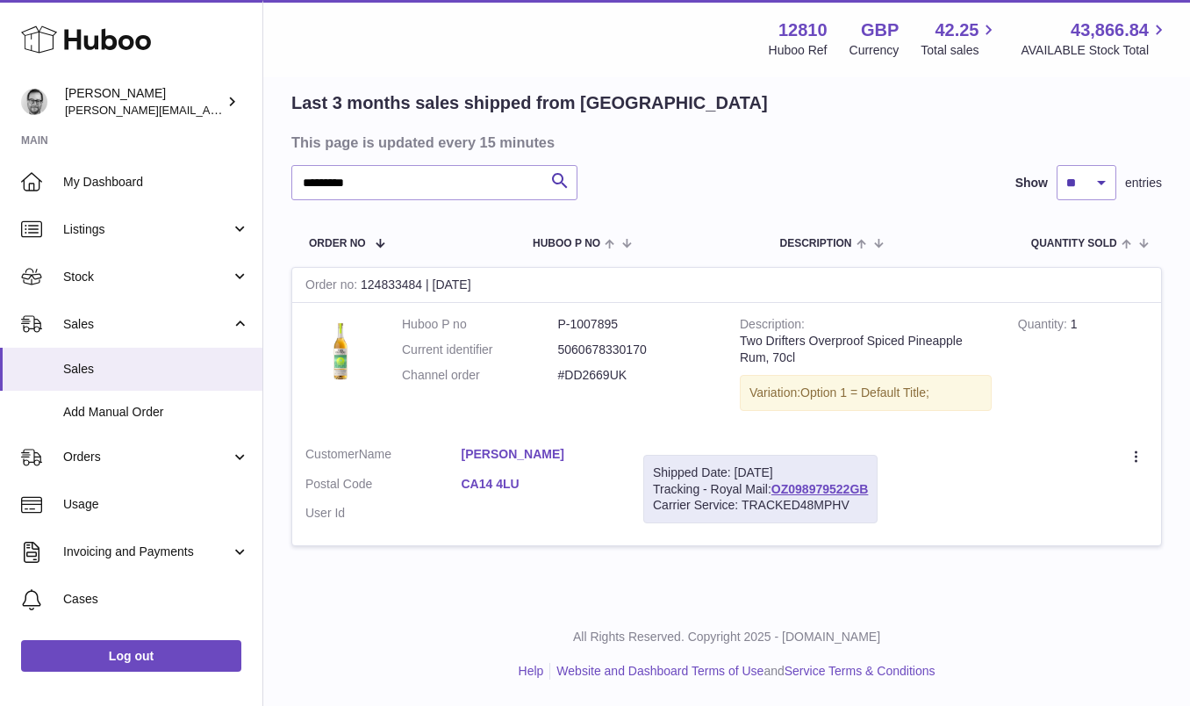
click at [497, 477] on link "CA14 4LU" at bounding box center [540, 484] width 156 height 17
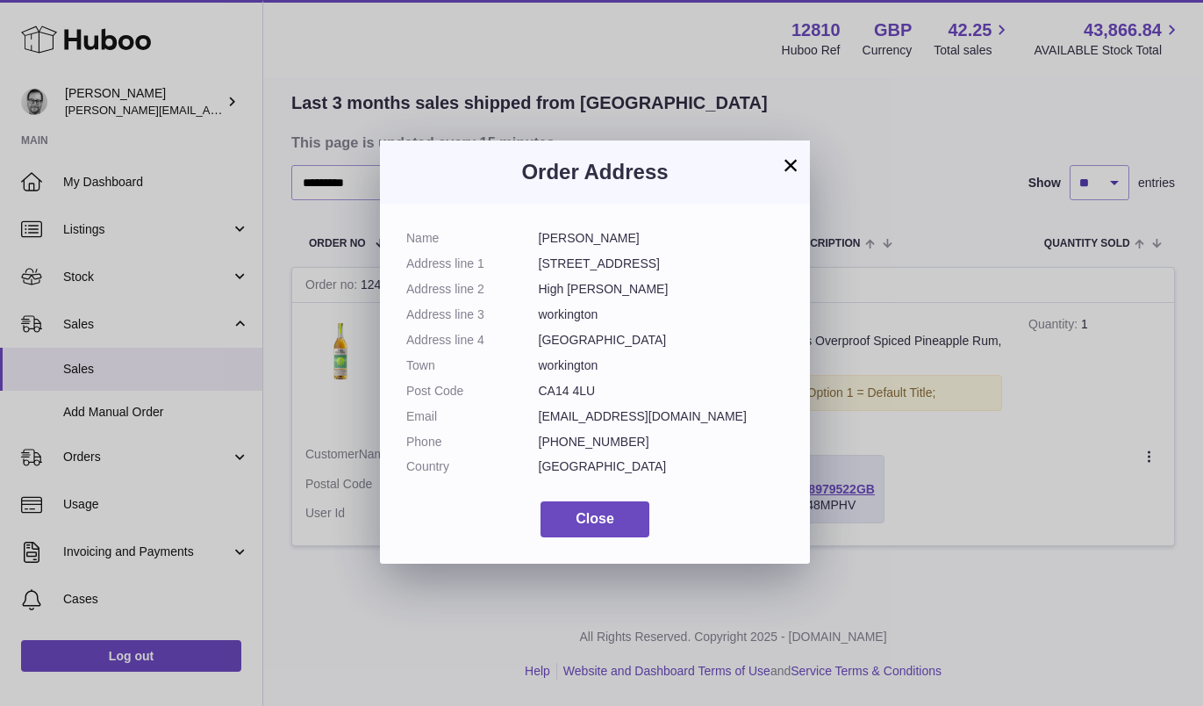
click at [793, 158] on button "×" at bounding box center [790, 164] width 21 height 21
